Goal: Answer question/provide support: Answer question/provide support

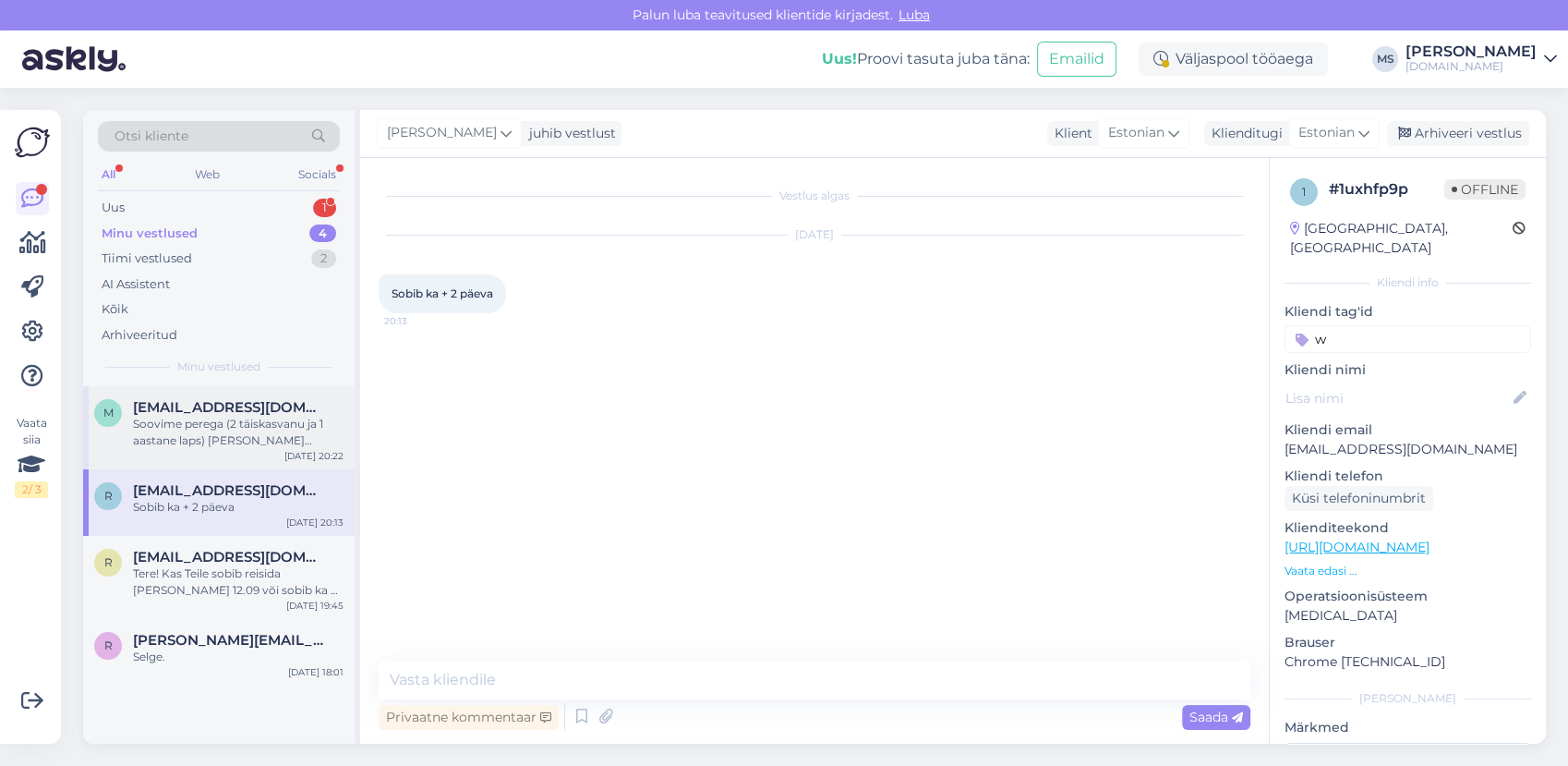
click at [200, 433] on div "Soovime perega (2 täiskasvanu ja 1 aastane laps) [PERSON_NAME] nädalaks Kanaari…" at bounding box center [239, 431] width 210 height 33
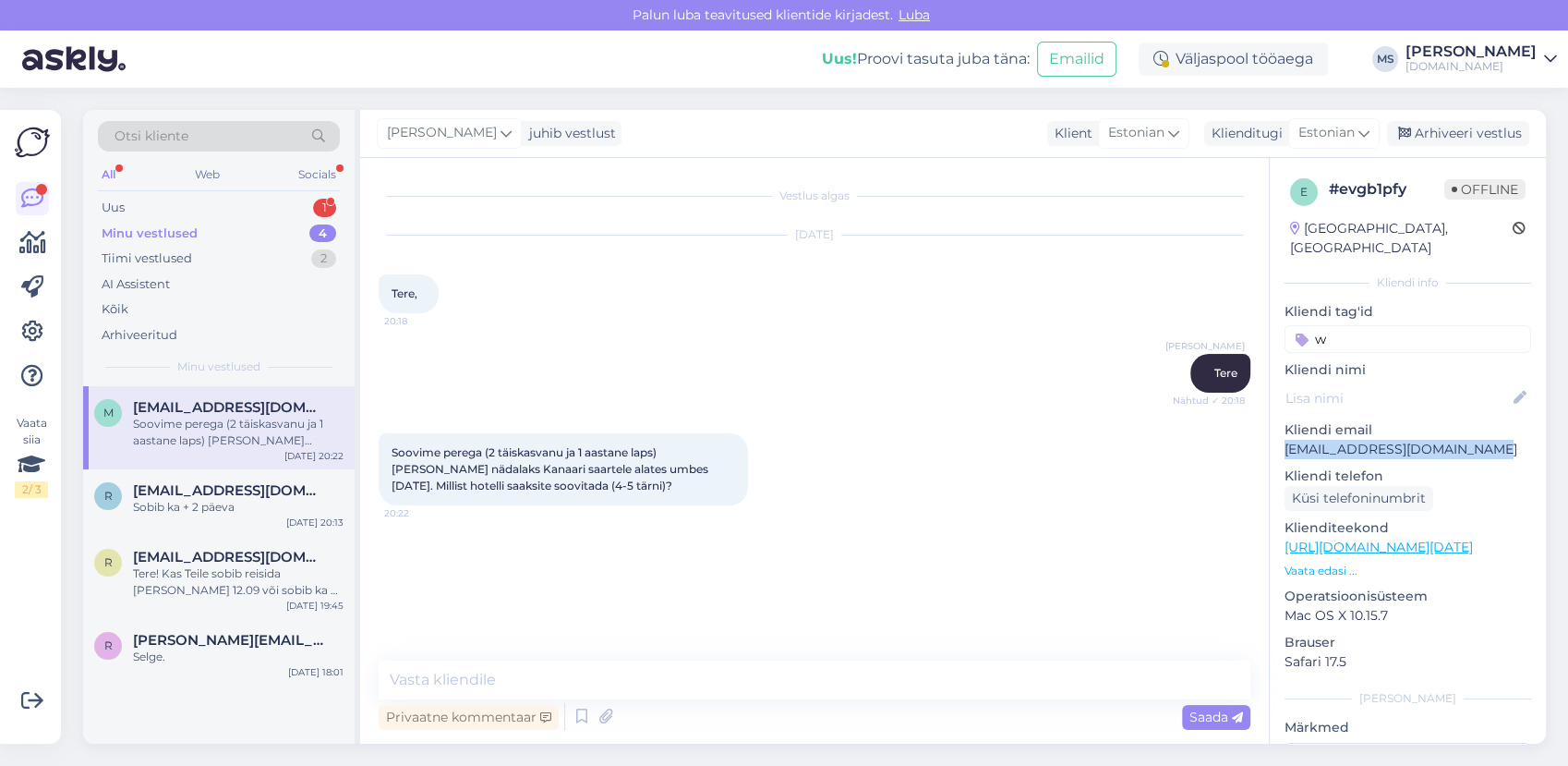
drag, startPoint x: 1493, startPoint y: 427, endPoint x: 1283, endPoint y: 426, distance: 210.0
click at [1283, 426] on div "e # evgb1pfy Offline [GEOGRAPHIC_DATA], [GEOGRAPHIC_DATA] Kliendi info Kliendi …" at bounding box center [1408, 547] width 276 height 779
drag, startPoint x: 1283, startPoint y: 426, endPoint x: 1293, endPoint y: 434, distance: 12.8
copy p "[EMAIL_ADDRESS][DOMAIN_NAME]"
click at [1344, 539] on link "[URL][DOMAIN_NAME][DATE]" at bounding box center [1378, 547] width 189 height 17
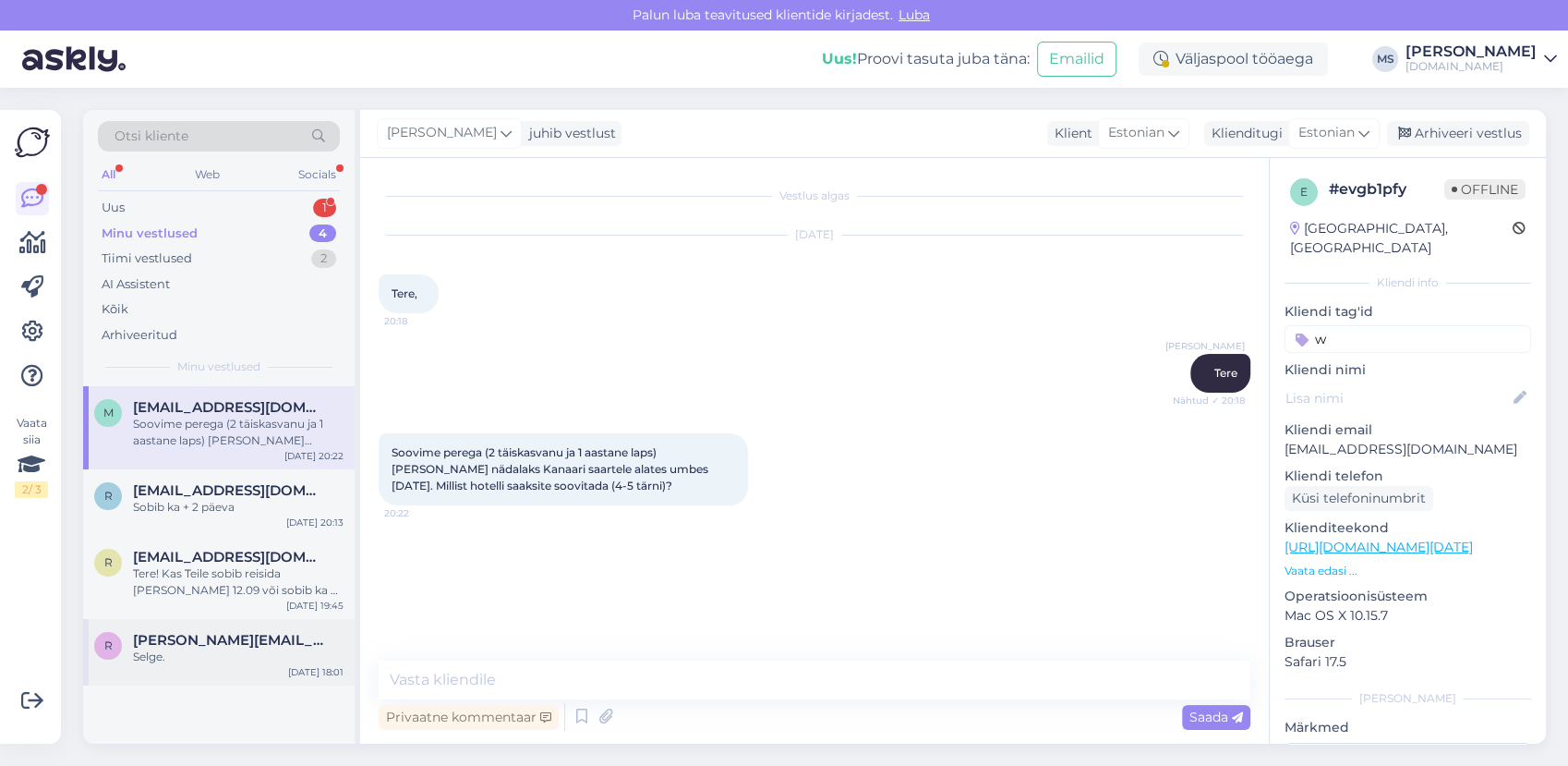
click at [207, 649] on div "Selge." at bounding box center [239, 657] width 210 height 17
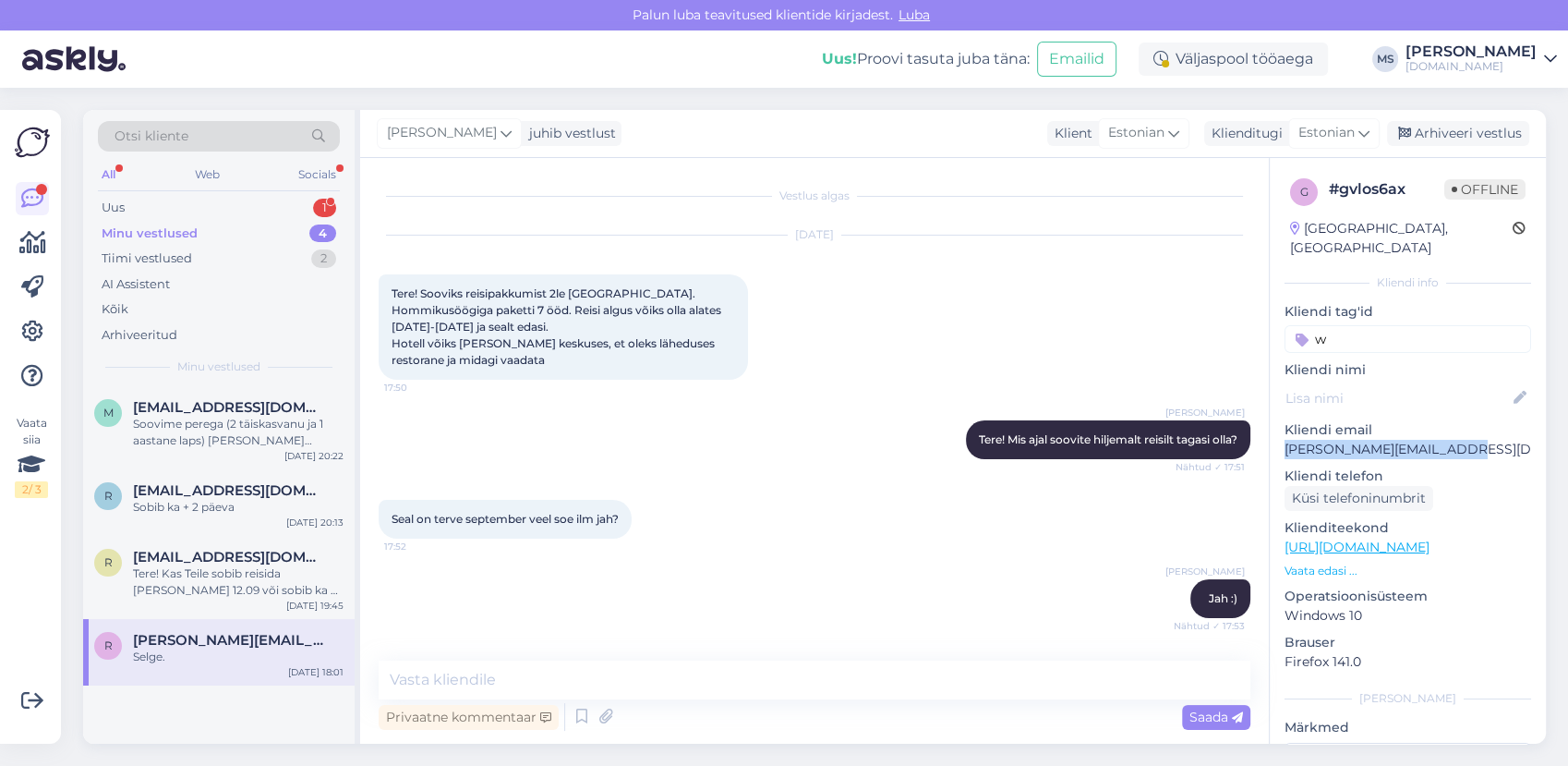
drag, startPoint x: 1443, startPoint y: 431, endPoint x: 1284, endPoint y: 430, distance: 159.0
click at [1284, 440] on p "[PERSON_NAME][EMAIL_ADDRESS][DOMAIN_NAME]" at bounding box center [1407, 449] width 246 height 20
copy p "[PERSON_NAME][EMAIL_ADDRESS][DOMAIN_NAME]"
click at [198, 499] on div "Sobib ka + 2 päeva" at bounding box center [239, 508] width 210 height 17
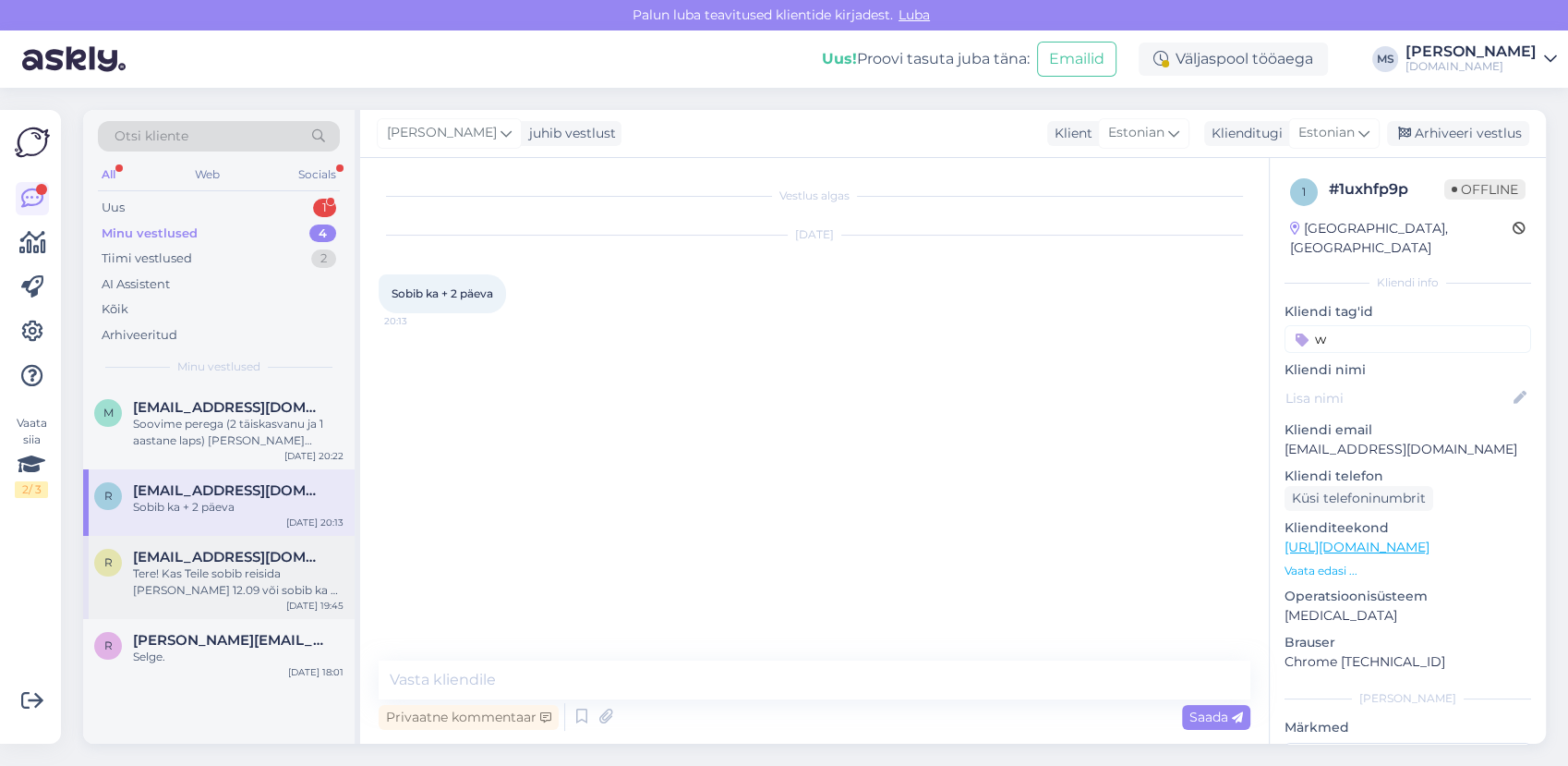
click at [225, 568] on div "Tere! Kas Teile sobib reisida [PERSON_NAME] 12.09 või sobib ka +- paar päeva?" at bounding box center [239, 582] width 210 height 33
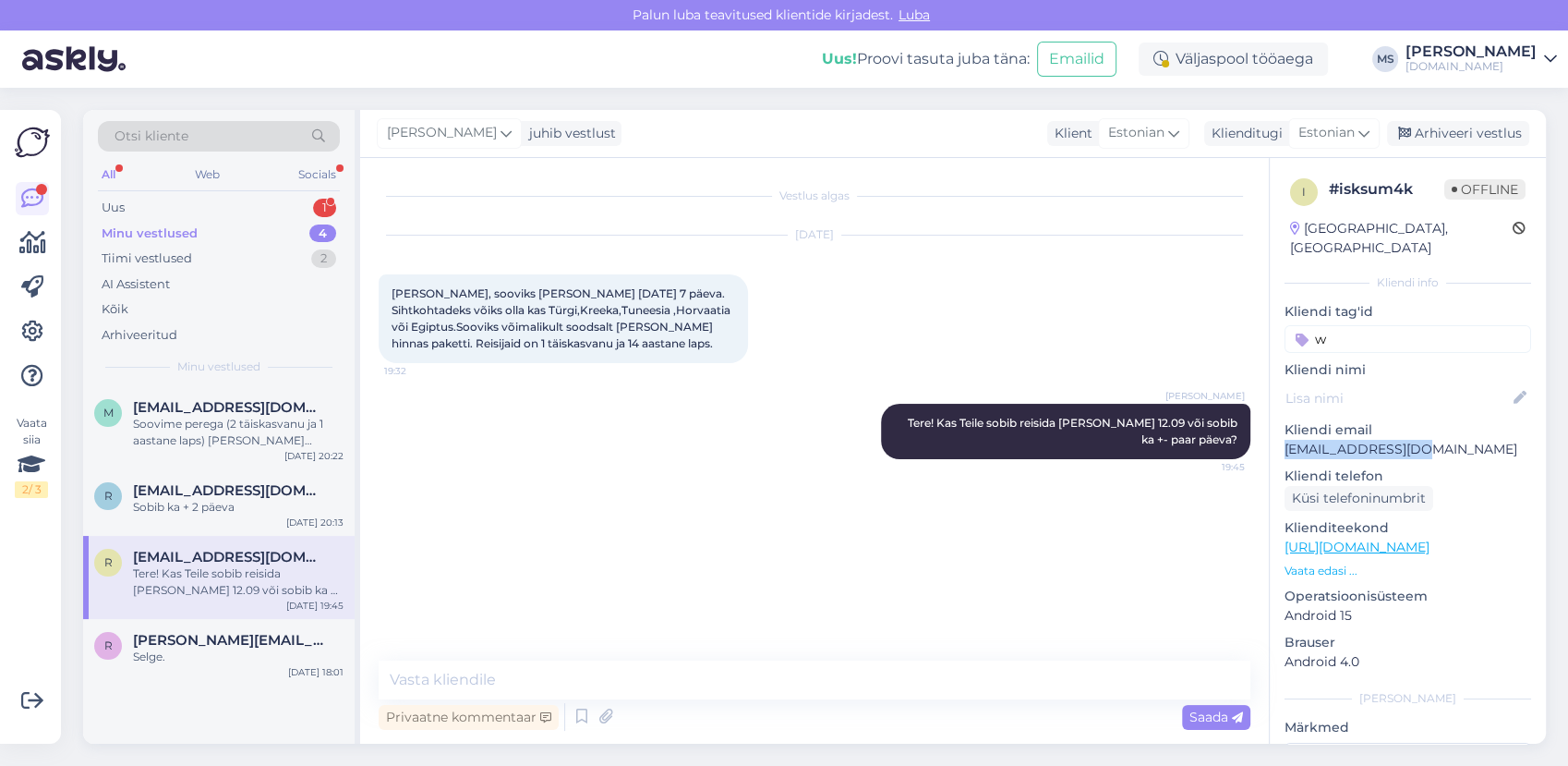
drag, startPoint x: 1396, startPoint y: 426, endPoint x: 1283, endPoint y: 424, distance: 113.0
click at [1283, 424] on div "i # isksum4k Offline [GEOGRAPHIC_DATA], [GEOGRAPHIC_DATA] Kliendi info Kliendi …" at bounding box center [1408, 547] width 276 height 779
drag, startPoint x: 1283, startPoint y: 424, endPoint x: 1302, endPoint y: 421, distance: 19.2
copy p "[EMAIL_ADDRESS][DOMAIN_NAME]"
